Goal: Find specific page/section: Find specific page/section

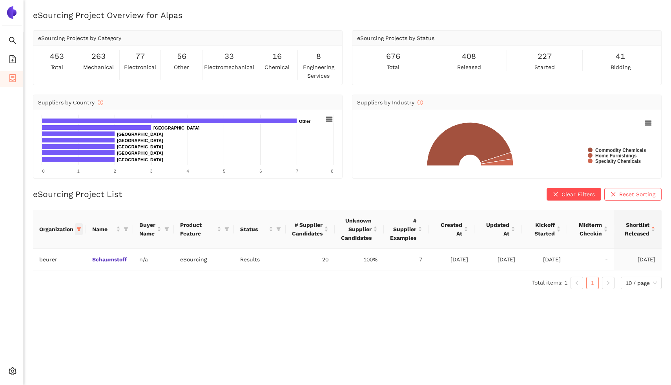
click at [80, 227] on icon "filter" at bounding box center [79, 229] width 4 height 4
click at [20, 367] on span "Reset" at bounding box center [18, 366] width 15 height 9
checkbox input "false"
click at [13, 55] on icon "file-add" at bounding box center [13, 59] width 8 height 8
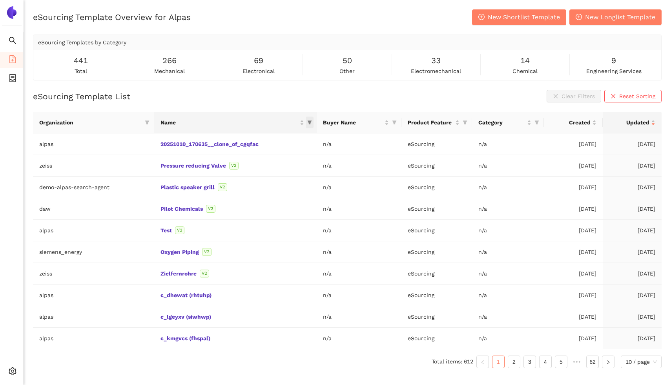
click at [310, 123] on icon "filter" at bounding box center [309, 123] width 4 height 4
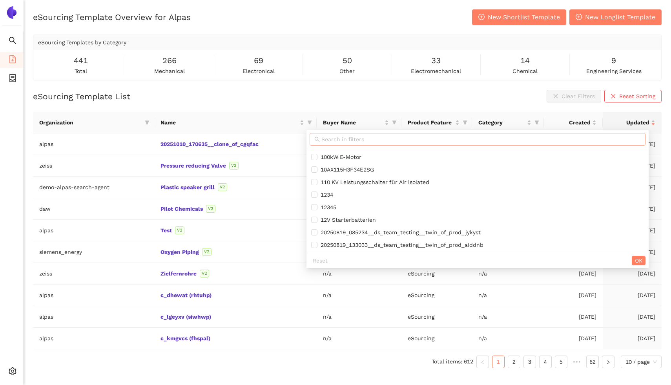
click at [330, 137] on input "text" at bounding box center [480, 139] width 319 height 9
paste input "Pressure reducing Valves"
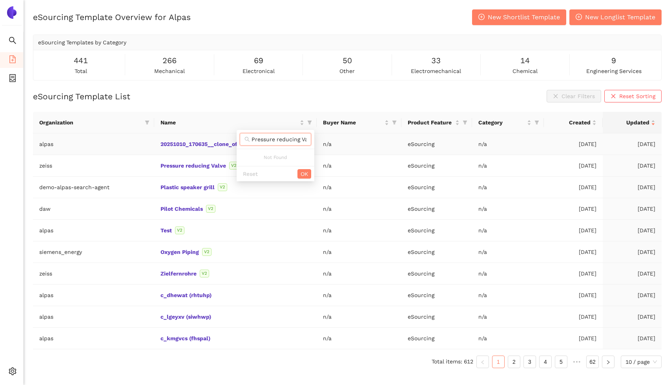
scroll to position [0, 11]
type input "Pressure reducing Valves"
click at [306, 174] on span "OK" at bounding box center [303, 173] width 7 height 9
click at [311, 120] on icon "filter" at bounding box center [309, 122] width 5 height 5
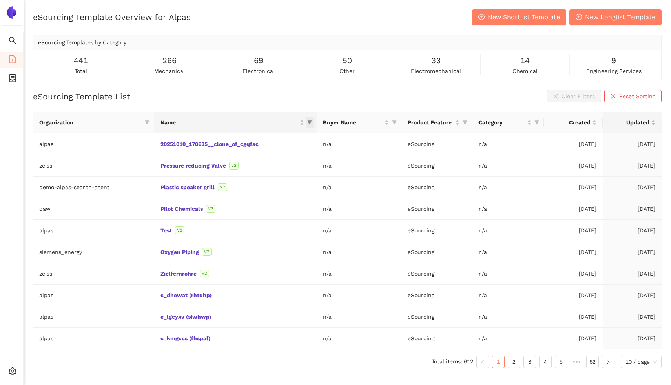
click at [311, 123] on icon "filter" at bounding box center [309, 123] width 4 height 4
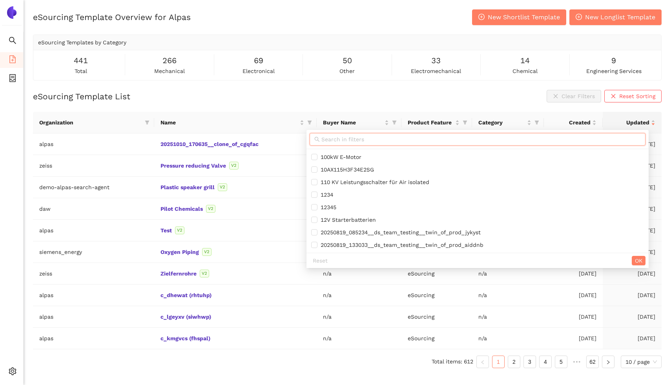
click at [324, 142] on input "text" at bounding box center [480, 139] width 319 height 9
paste input "Pressure reducing Valves"
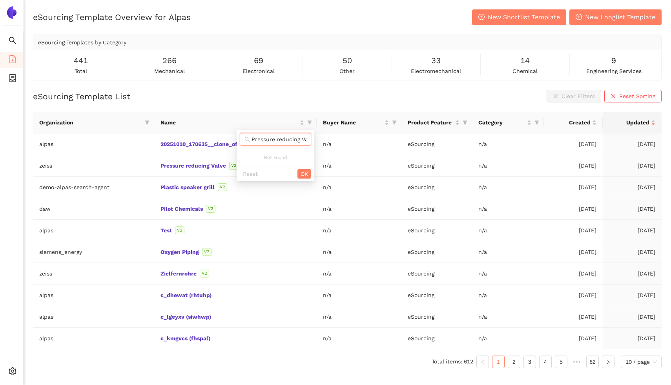
scroll to position [0, 11]
type input "Pressure reducing Valves"
click at [0, 0] on link "Pressure reducing Valve" at bounding box center [0, 0] width 0 height 0
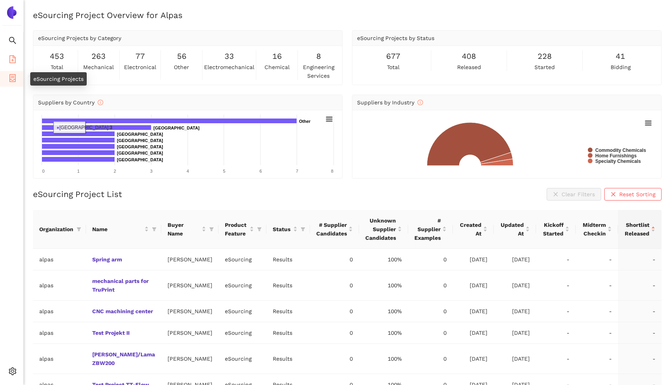
click at [5, 60] on li "eSourcing Templates" at bounding box center [11, 60] width 23 height 16
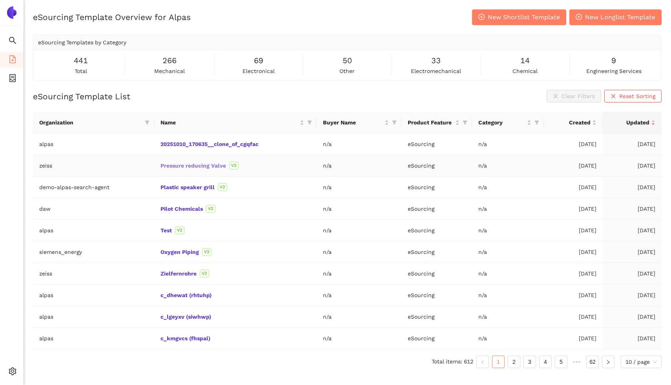
click at [0, 0] on link "Pressure reducing Valve" at bounding box center [0, 0] width 0 height 0
click at [47, 320] on li "Internal Area" at bounding box center [56, 315] width 65 height 16
